Goal: Check status: Check status

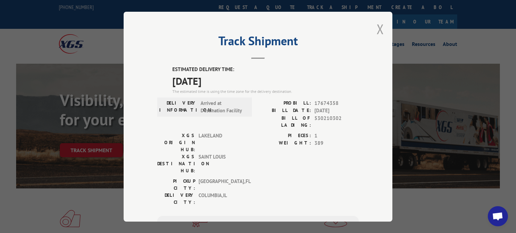
click at [383, 27] on button "Close modal" at bounding box center [380, 29] width 7 height 18
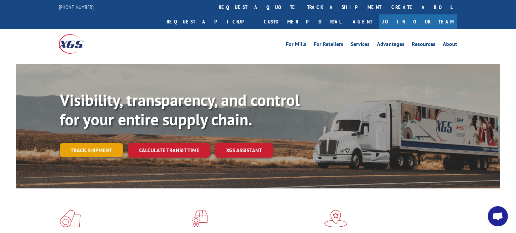
click at [91, 143] on link "Track shipment" at bounding box center [91, 150] width 63 height 14
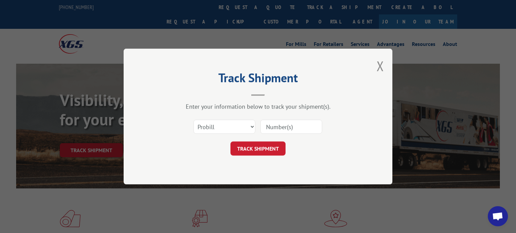
click at [306, 127] on input at bounding box center [291, 127] width 62 height 14
type input "17674358"
click at [275, 148] on button "TRACK SHIPMENT" at bounding box center [257, 149] width 55 height 14
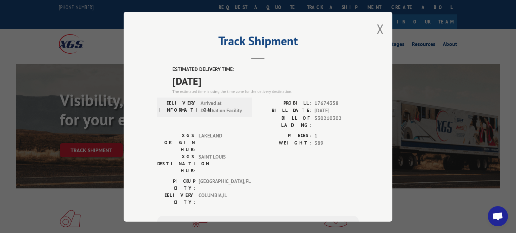
click at [262, 43] on h2 "Track Shipment" at bounding box center [258, 42] width 202 height 13
click at [376, 27] on div "Track Shipment ESTIMATED DELIVERY TIME: [DATE] The estimated time is using the …" at bounding box center [258, 117] width 269 height 210
click at [379, 29] on button "Close modal" at bounding box center [380, 29] width 7 height 18
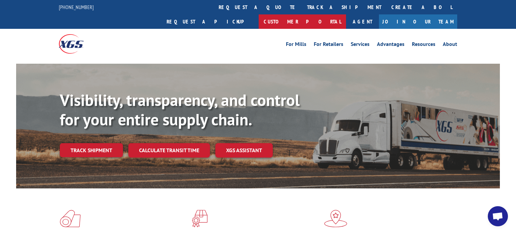
click at [346, 14] on link "Customer Portal" at bounding box center [302, 21] width 87 height 14
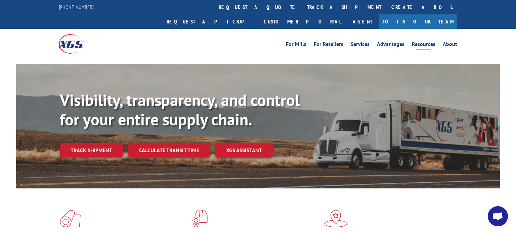
click at [427, 42] on link "Resources" at bounding box center [424, 45] width 24 height 7
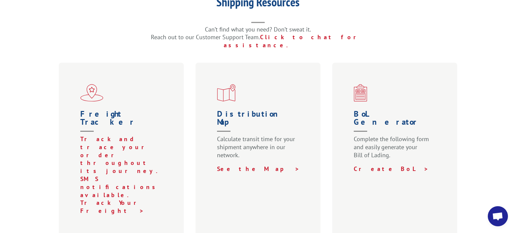
scroll to position [189, 0]
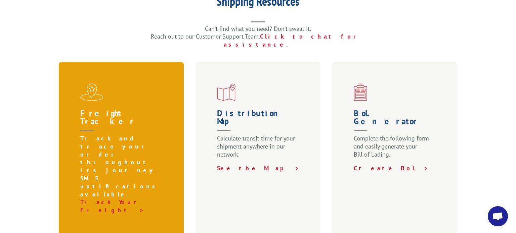
click at [127, 135] on p "Track and trace your order throughout its journey. SMS notifications available." at bounding box center [122, 167] width 85 height 64
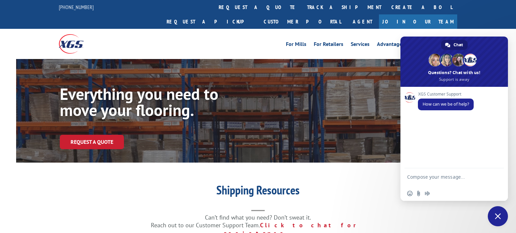
scroll to position [212, 0]
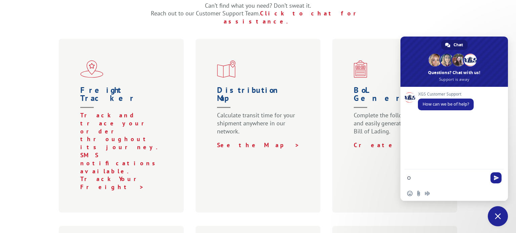
type textarea "O"
type textarea "i"
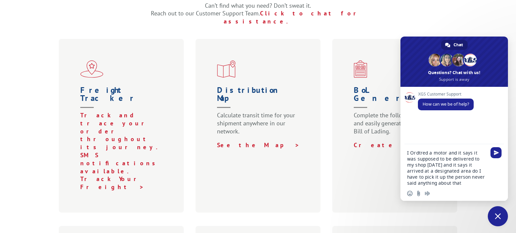
type textarea "I Ordtred a motor and it says it was supposed to be delivered to my shop today …"
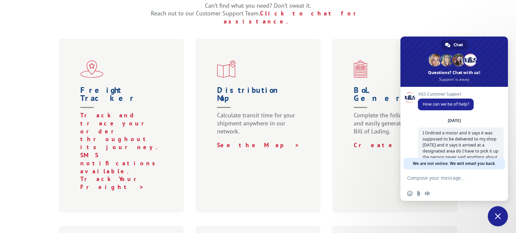
scroll to position [30, 0]
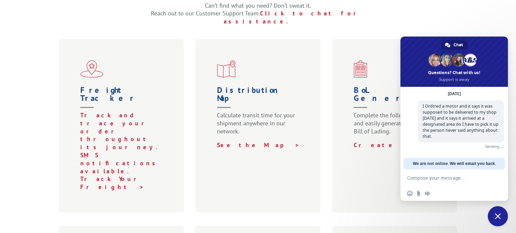
click at [32, 99] on div "Shipping Resources Can’t find what you need? Don’t sweat it. Reach out to our C…" at bounding box center [258, 173] width 516 height 402
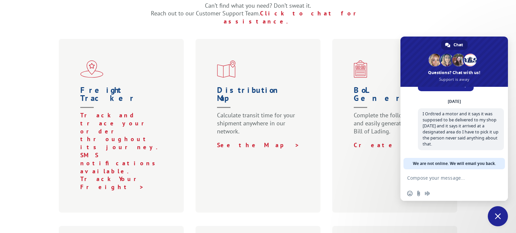
scroll to position [23, 0]
